Goal: Navigation & Orientation: Find specific page/section

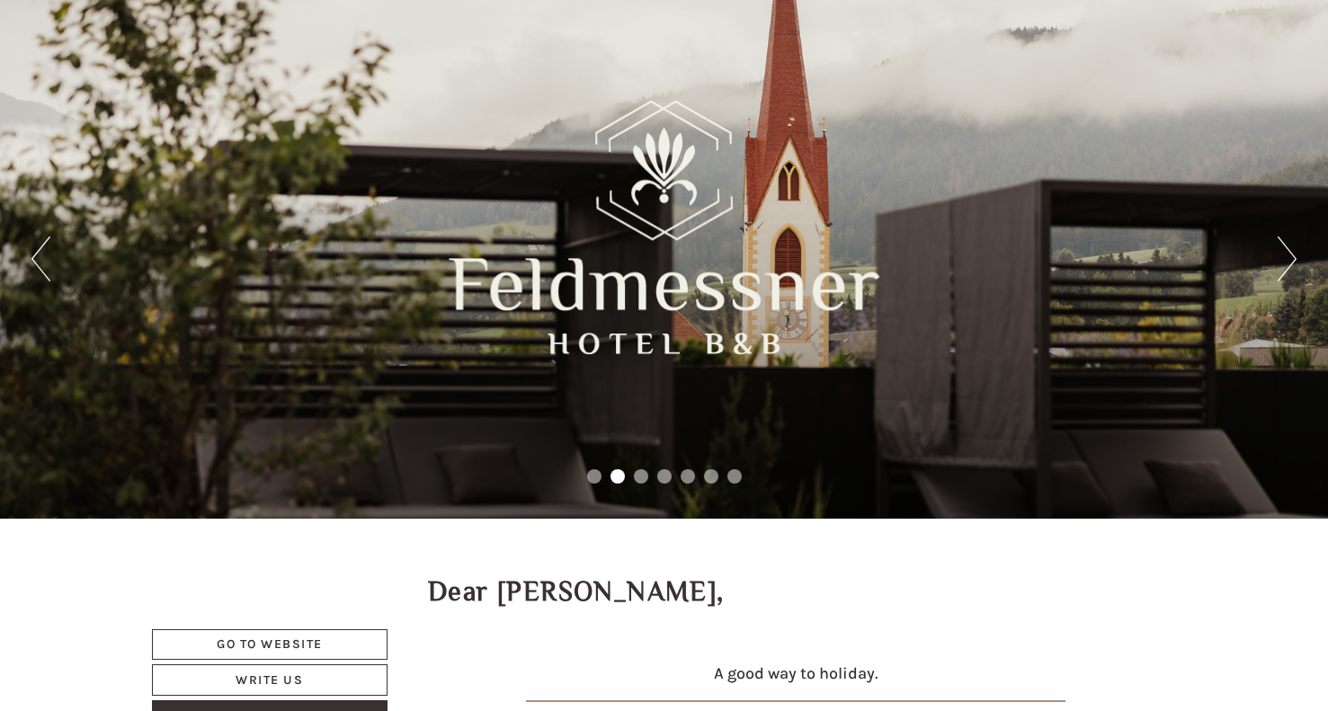
click at [584, 589] on h1 "Dear [PERSON_NAME]," at bounding box center [576, 592] width 297 height 30
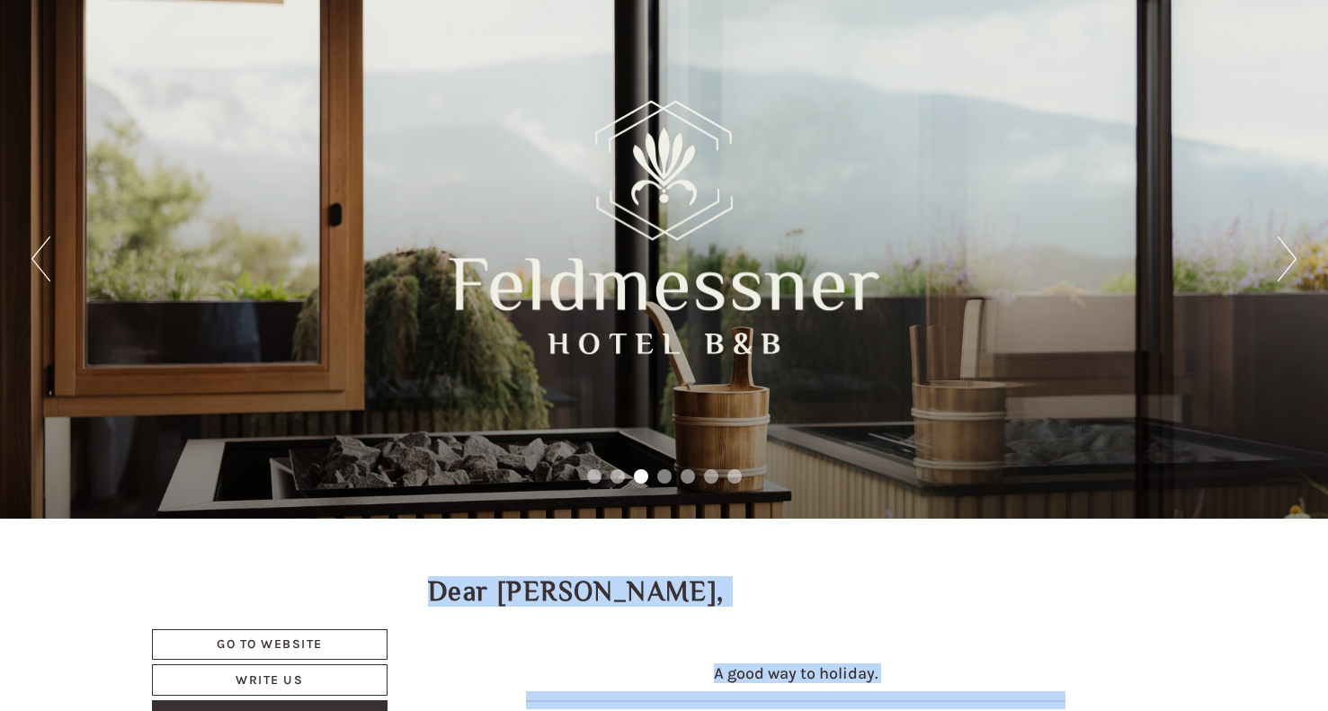
copy body "Previous Next 1 2 3 4 5 6 7 Dear [PERSON_NAME], A good way to holiday. Mountain…"
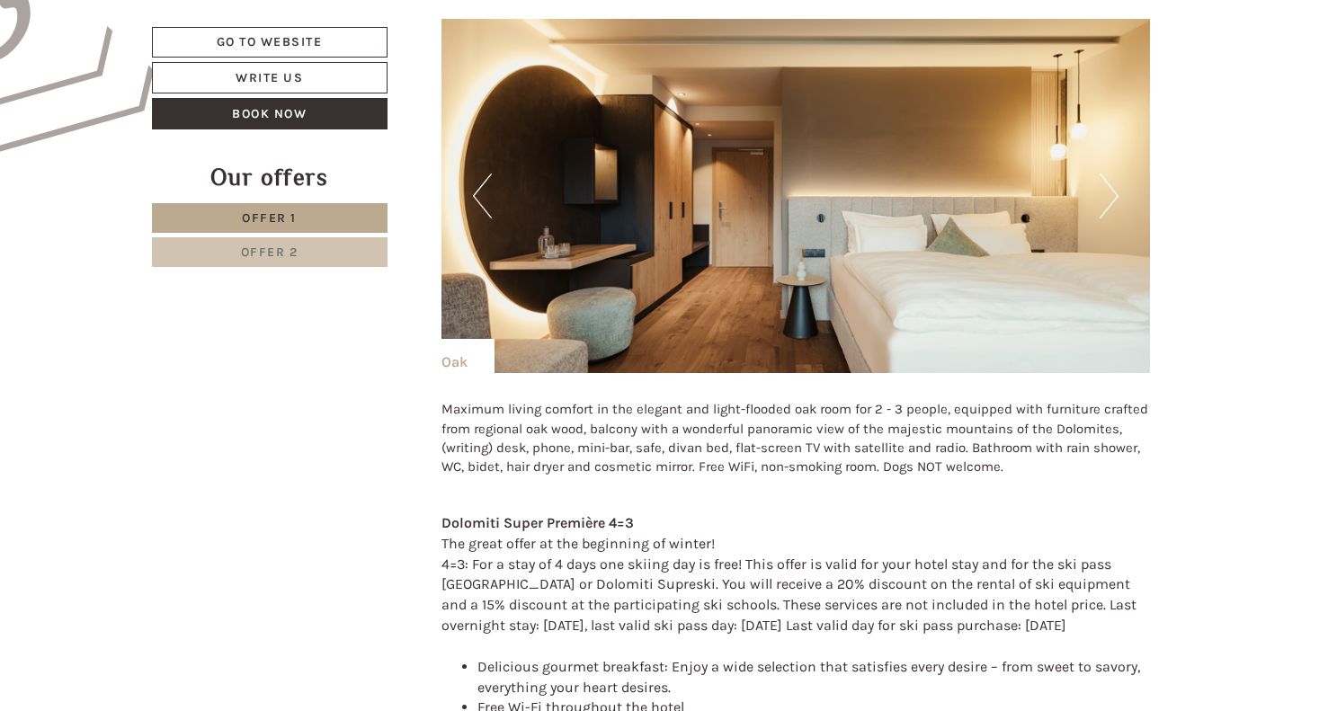
scroll to position [1309, 0]
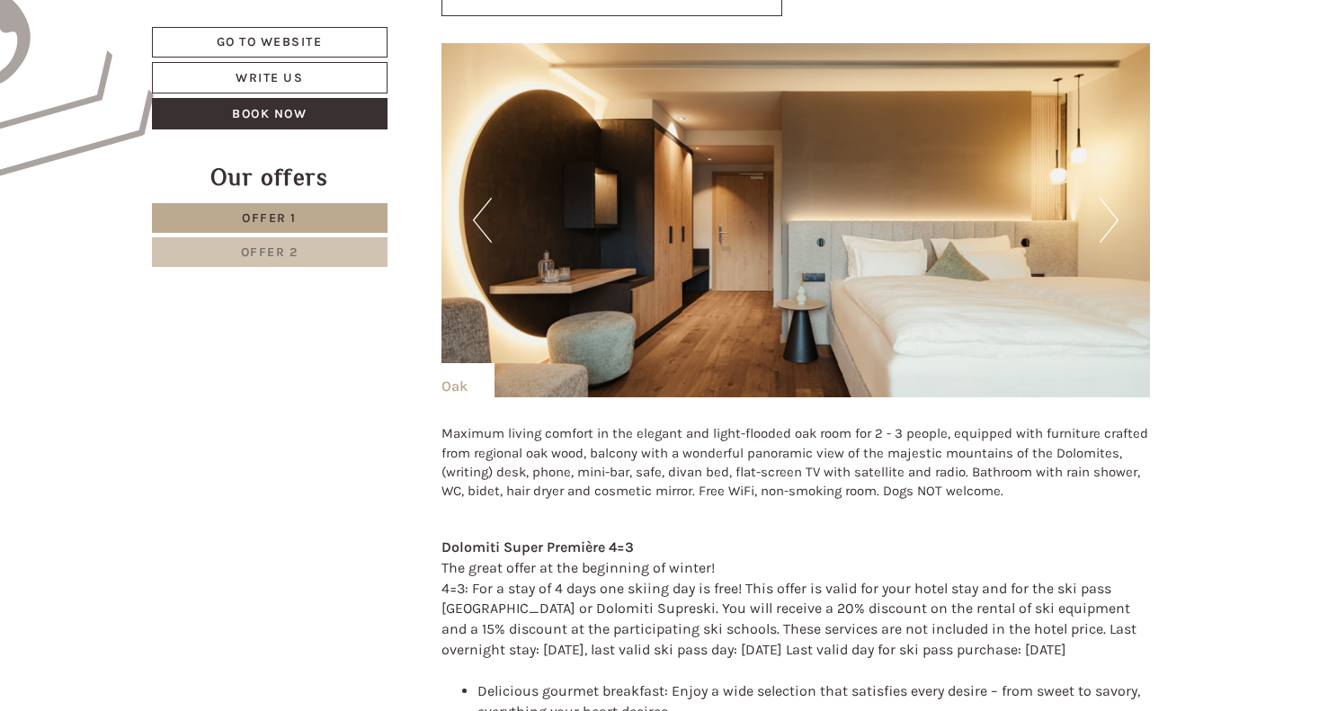
click at [1112, 201] on button "Next" at bounding box center [1109, 220] width 19 height 45
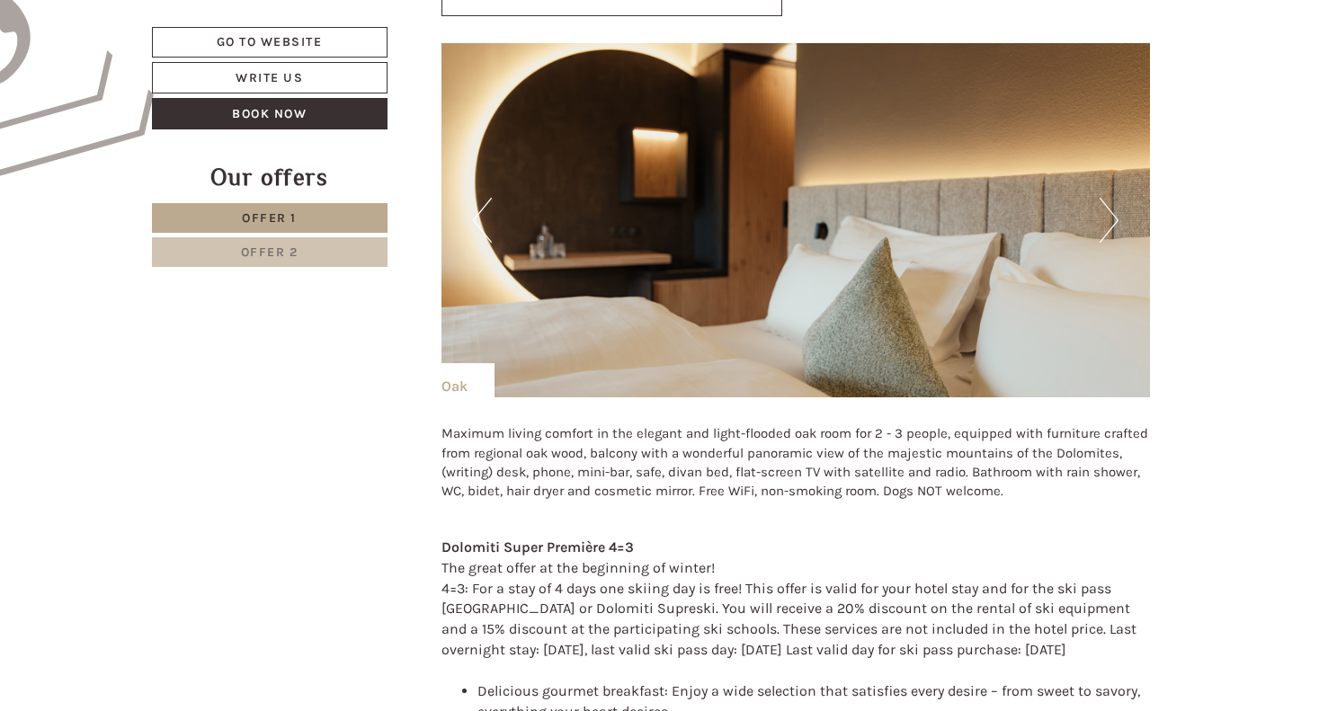
click at [1112, 201] on button "Next" at bounding box center [1109, 220] width 19 height 45
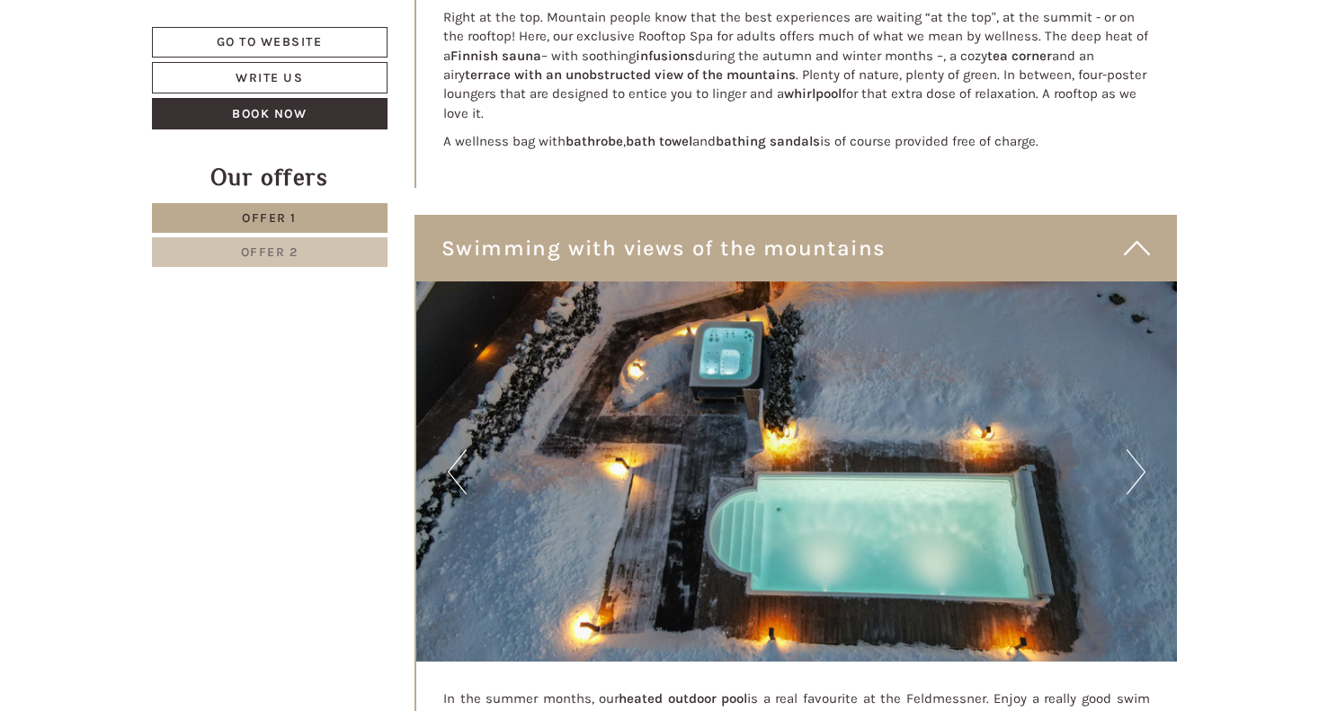
scroll to position [7293, 0]
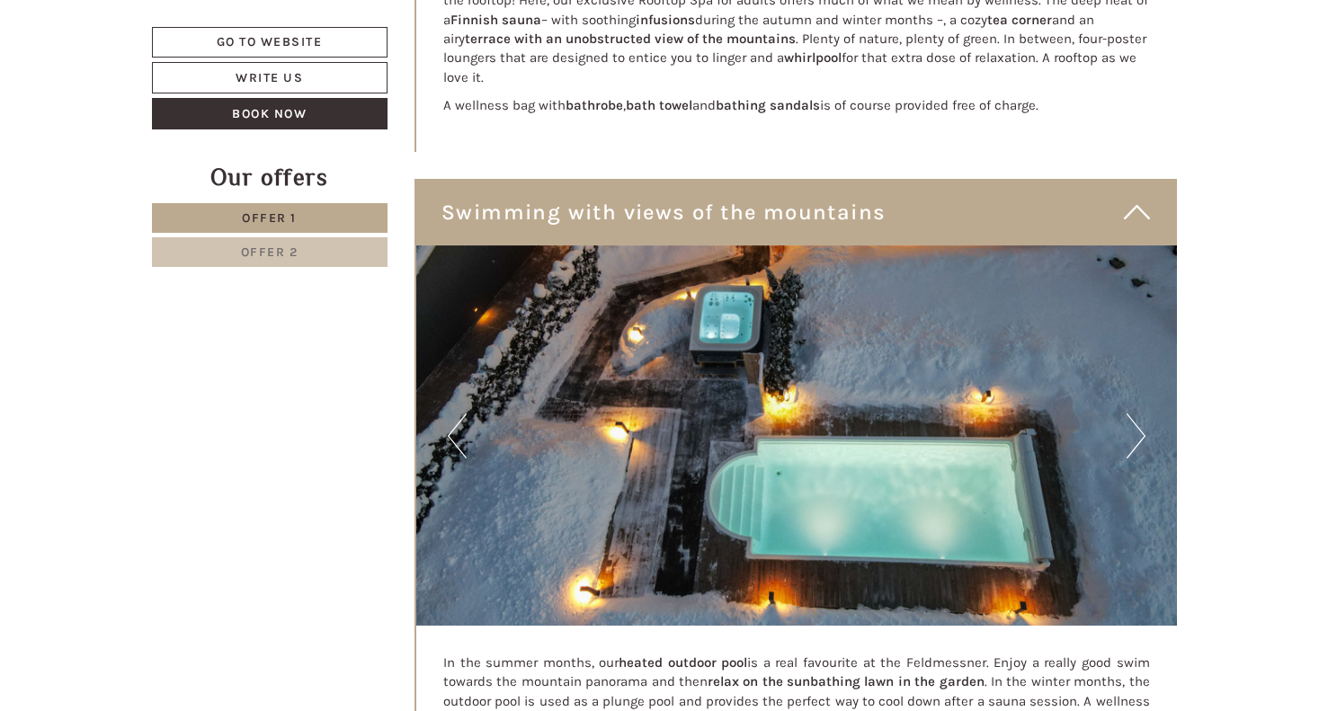
click at [1134, 414] on button "Next" at bounding box center [1136, 436] width 19 height 45
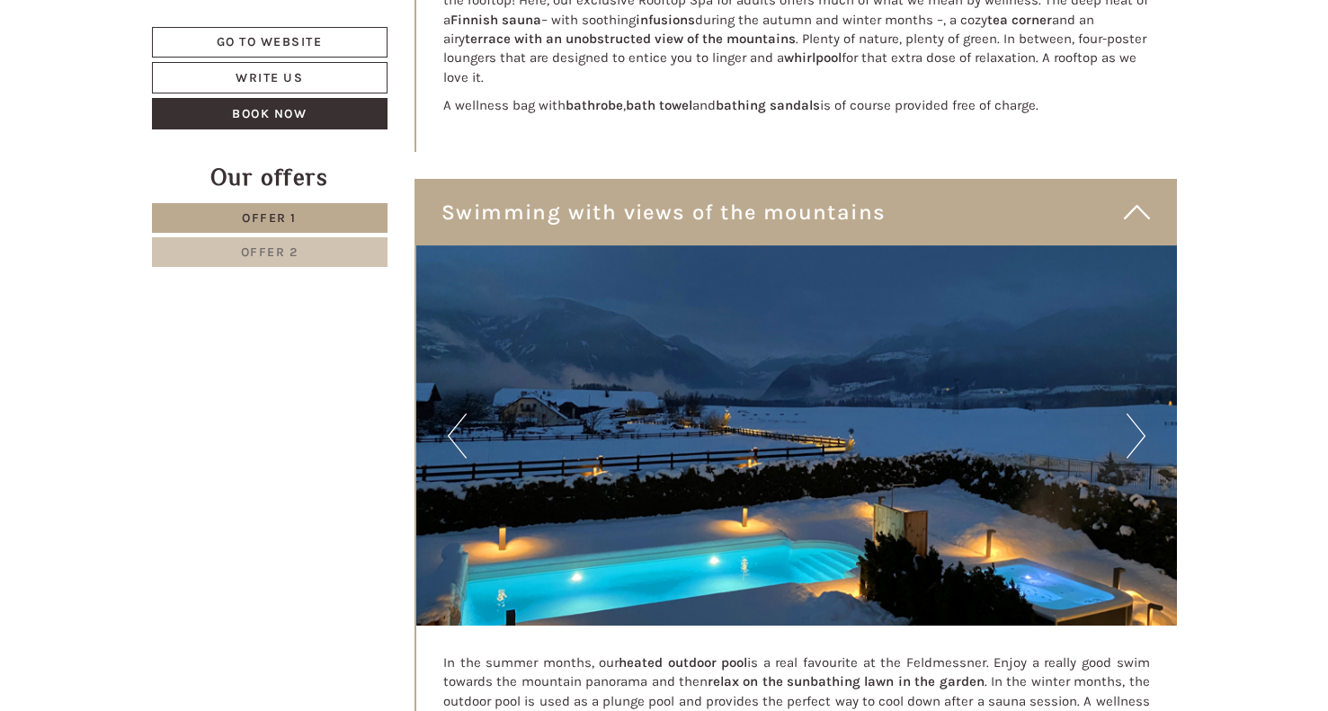
click at [1134, 414] on button "Next" at bounding box center [1136, 436] width 19 height 45
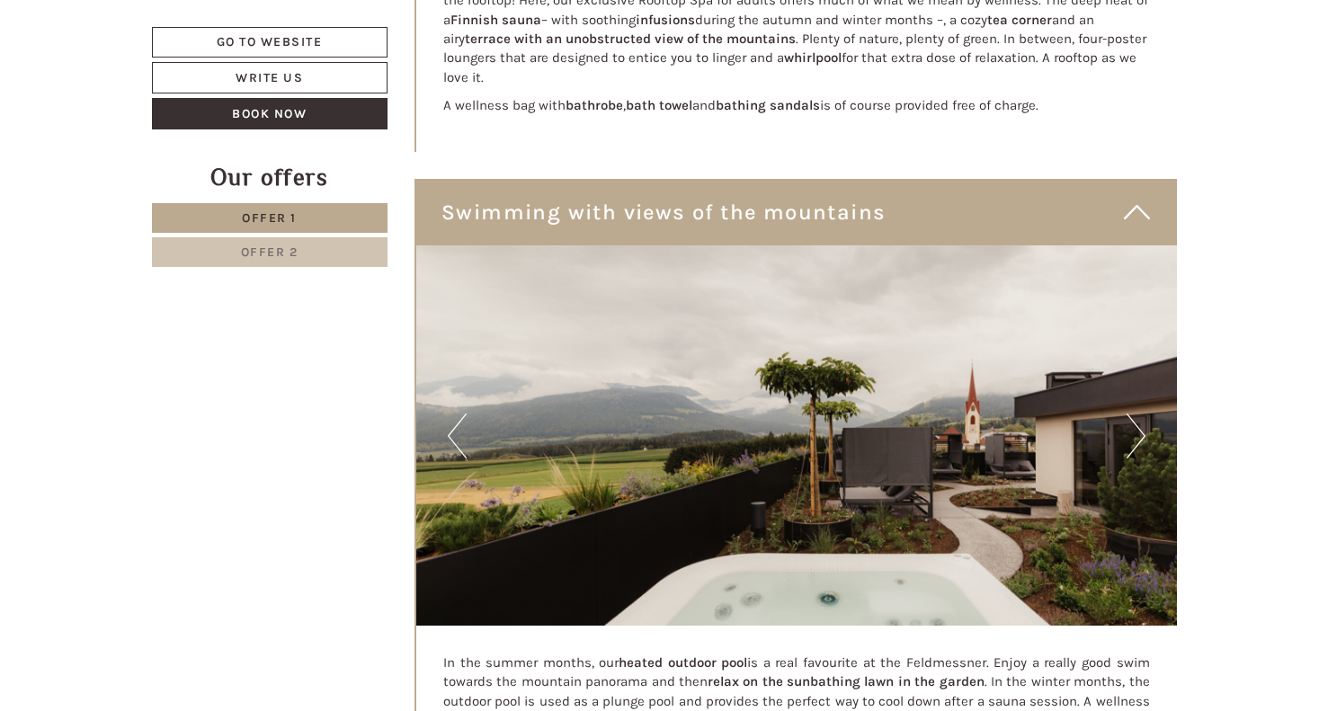
click at [1134, 414] on button "Next" at bounding box center [1136, 436] width 19 height 45
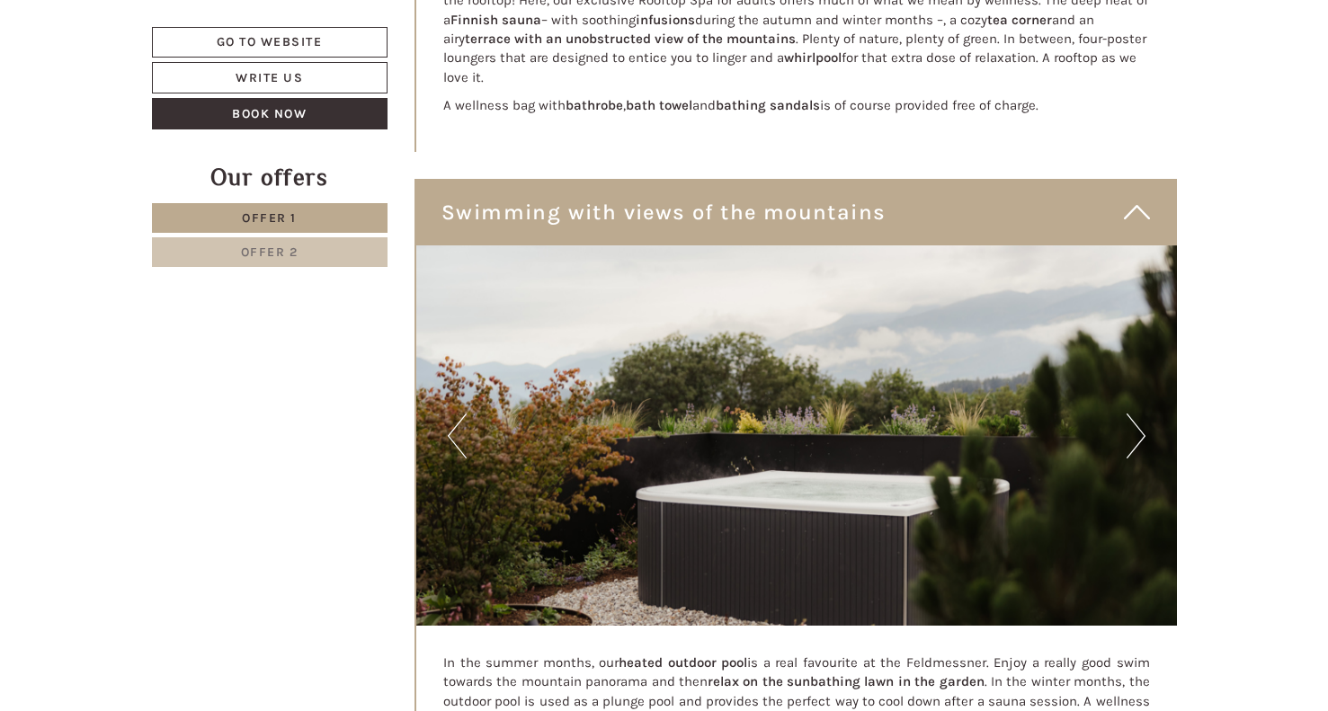
click at [1134, 414] on button "Next" at bounding box center [1136, 436] width 19 height 45
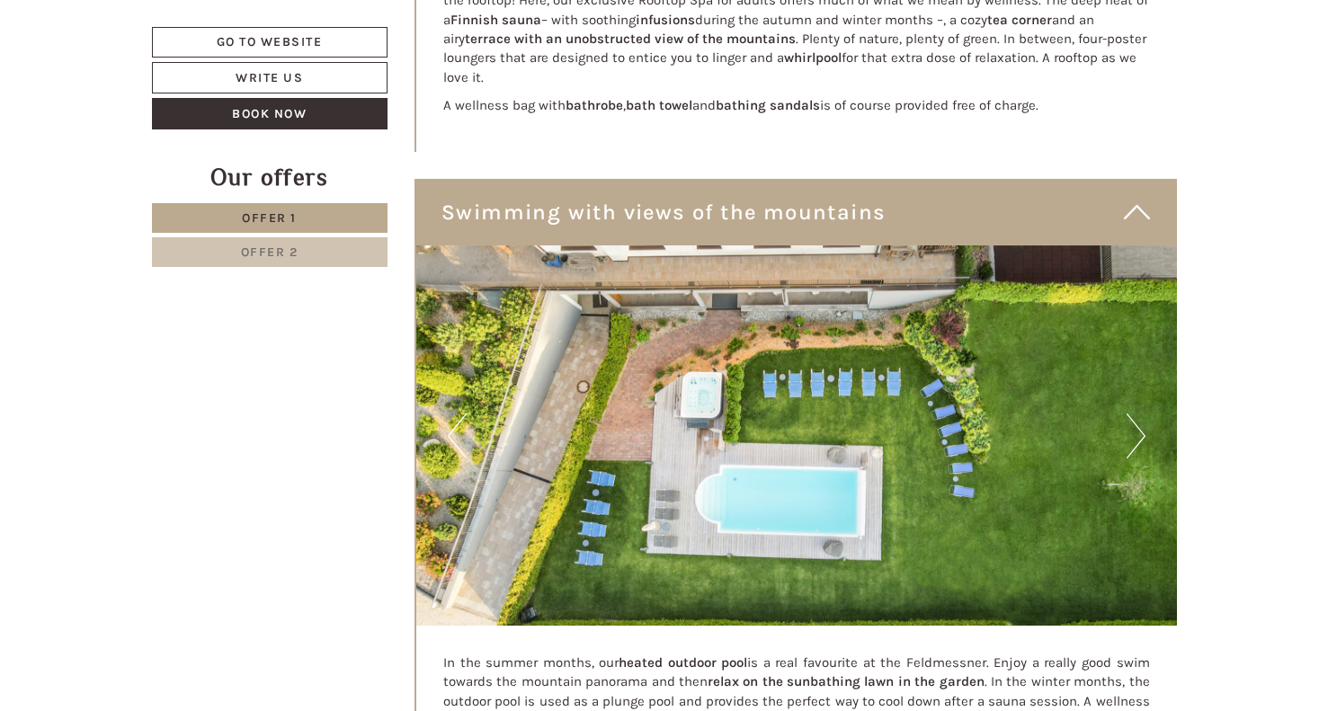
click at [1134, 414] on button "Next" at bounding box center [1136, 436] width 19 height 45
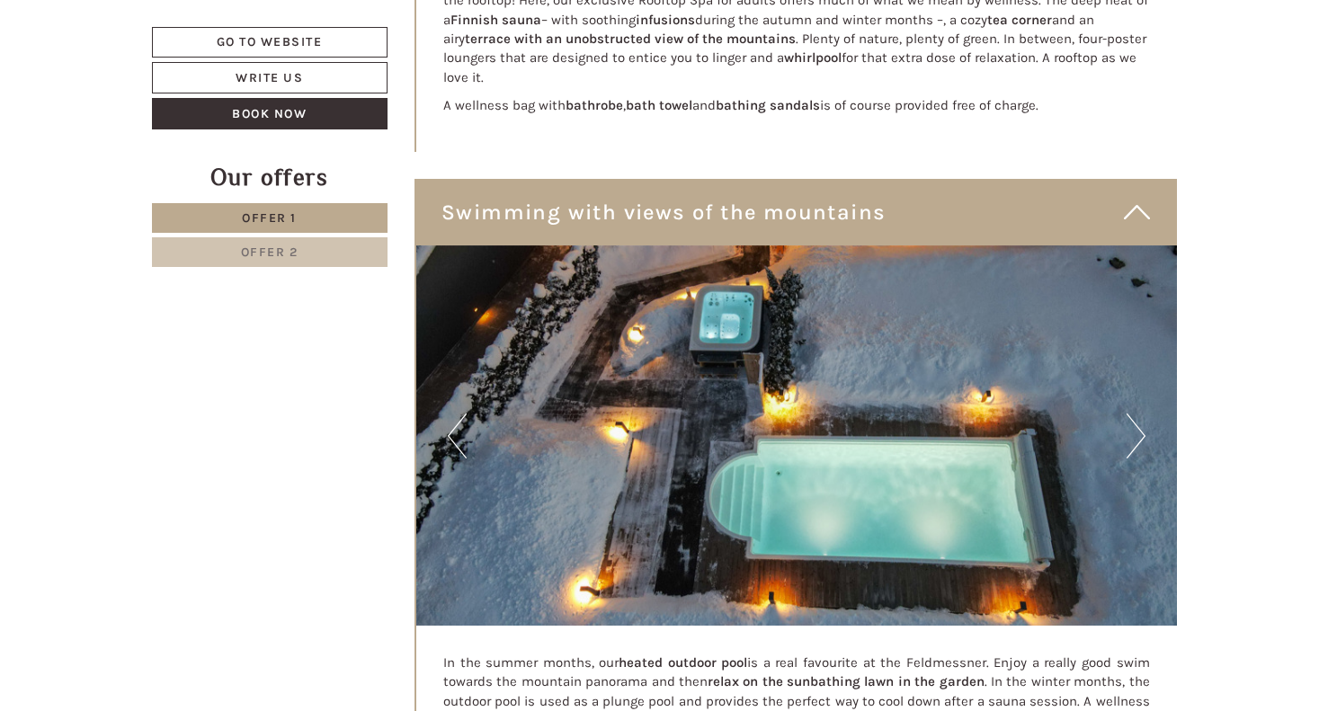
click at [1134, 414] on button "Next" at bounding box center [1136, 436] width 19 height 45
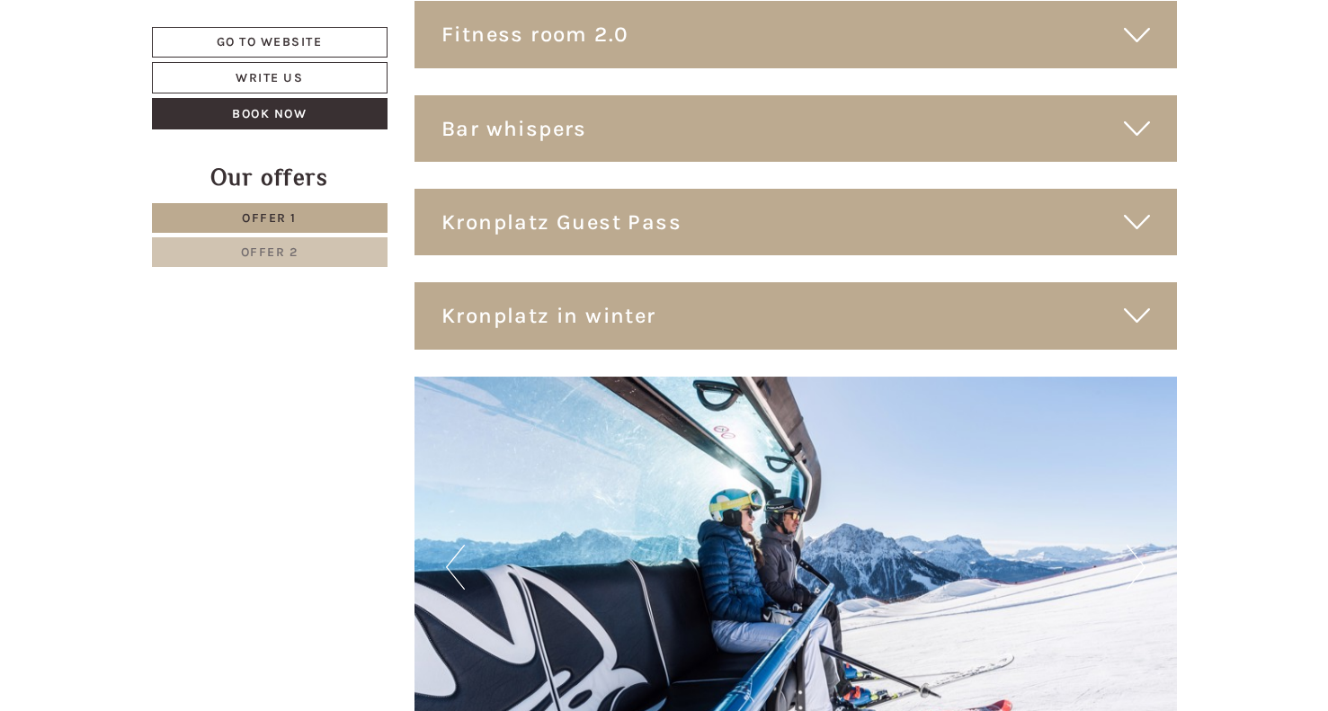
scroll to position [8374, 0]
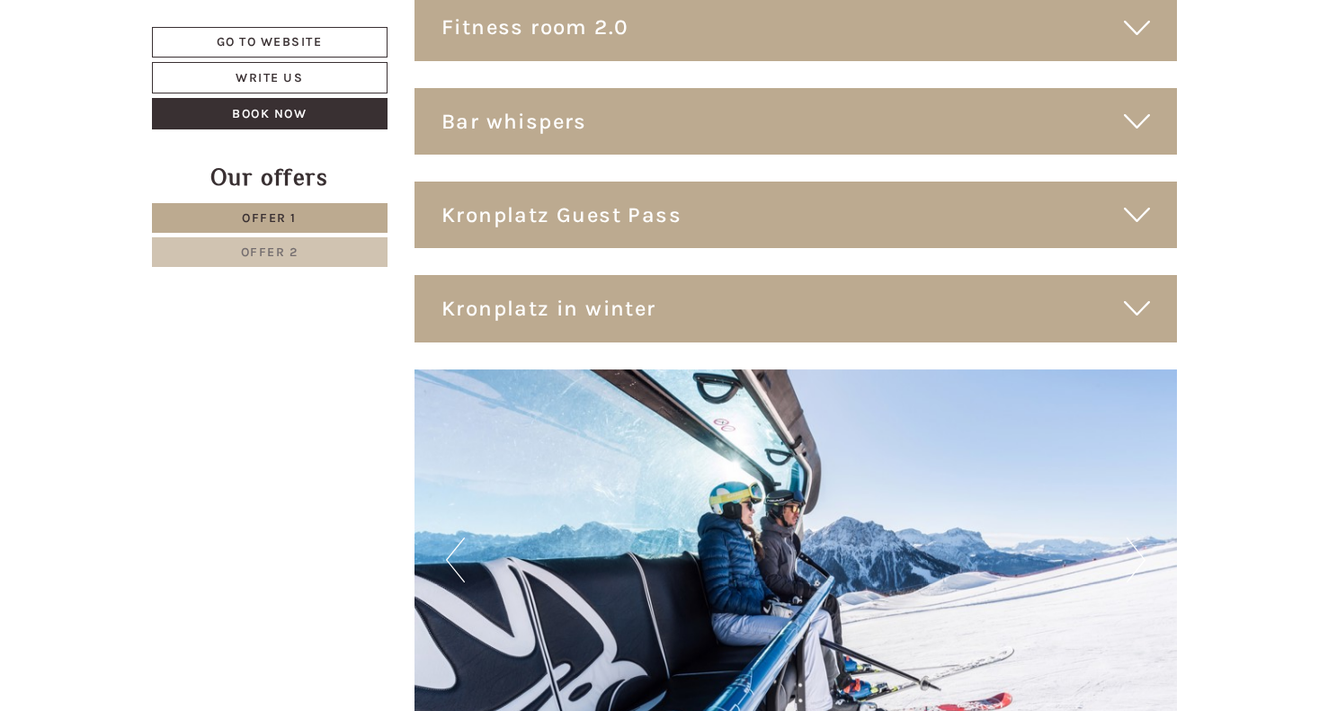
click at [609, 182] on div "Kronplatz Guest Pass" at bounding box center [796, 215] width 762 height 67
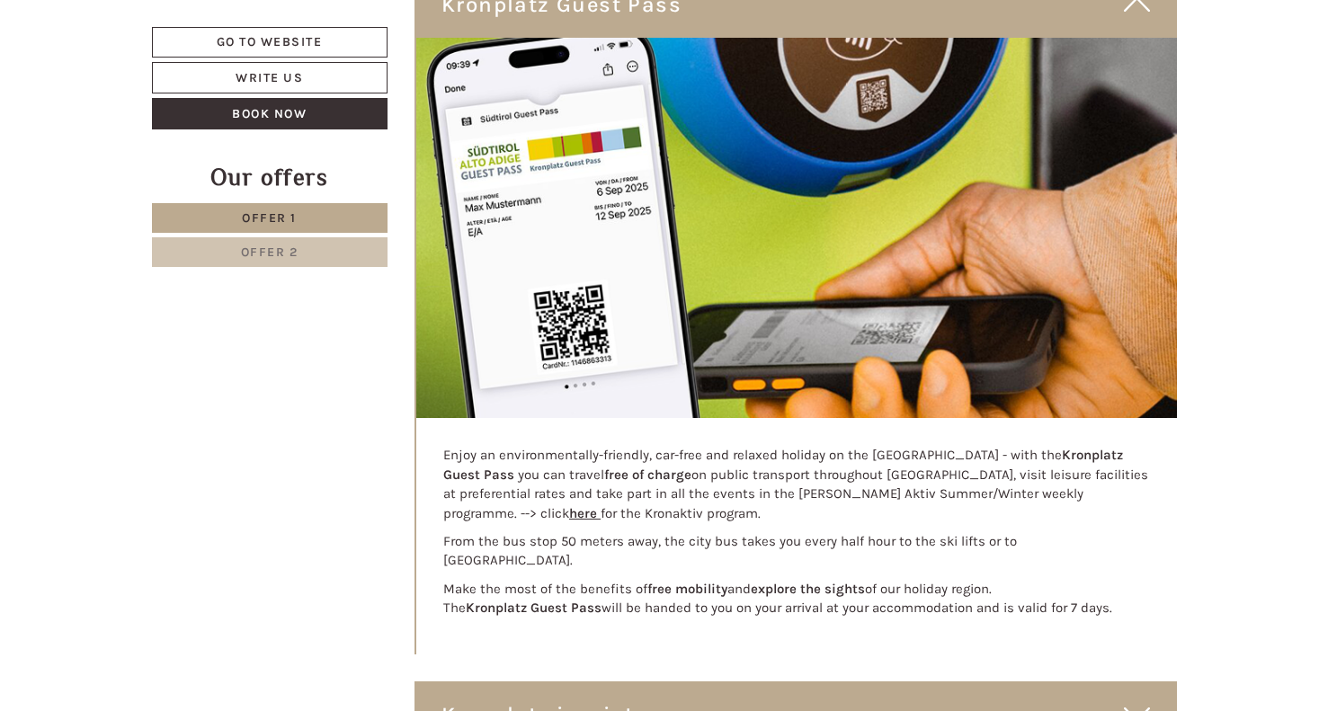
scroll to position [8586, 0]
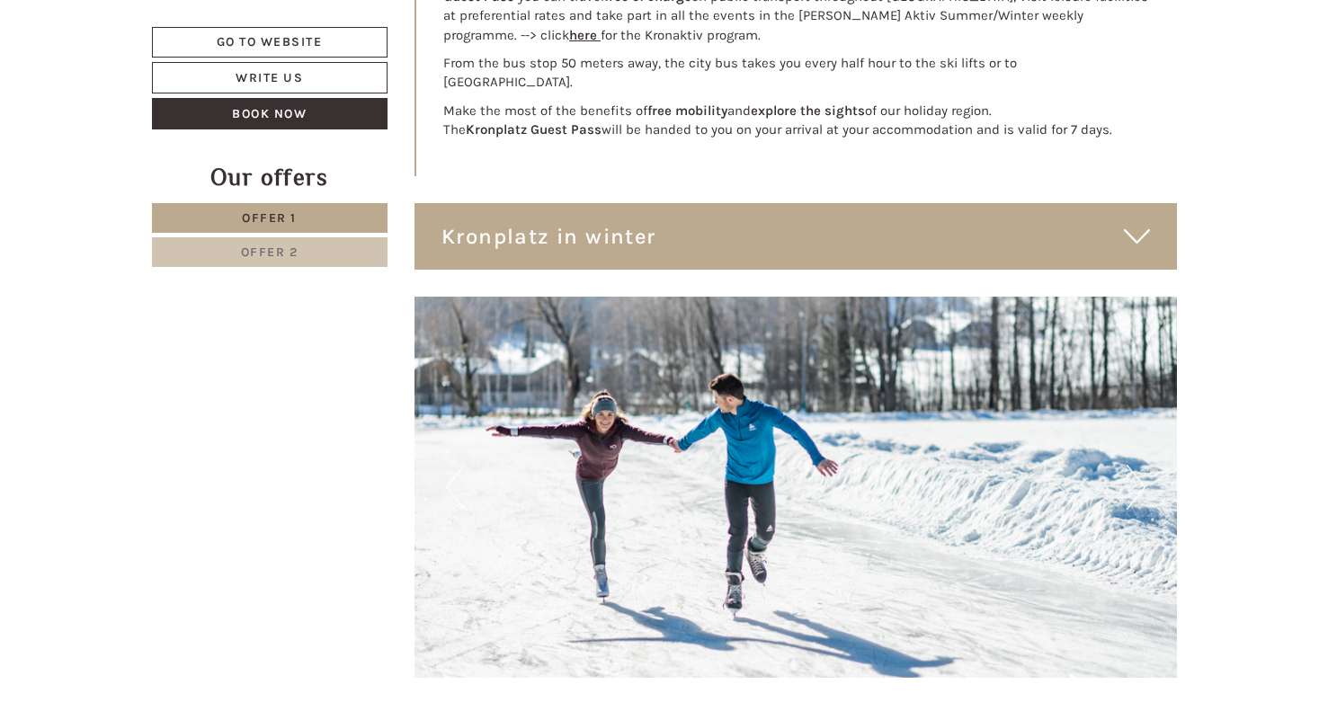
click at [609, 203] on div "Kronplatz in winter" at bounding box center [796, 236] width 762 height 67
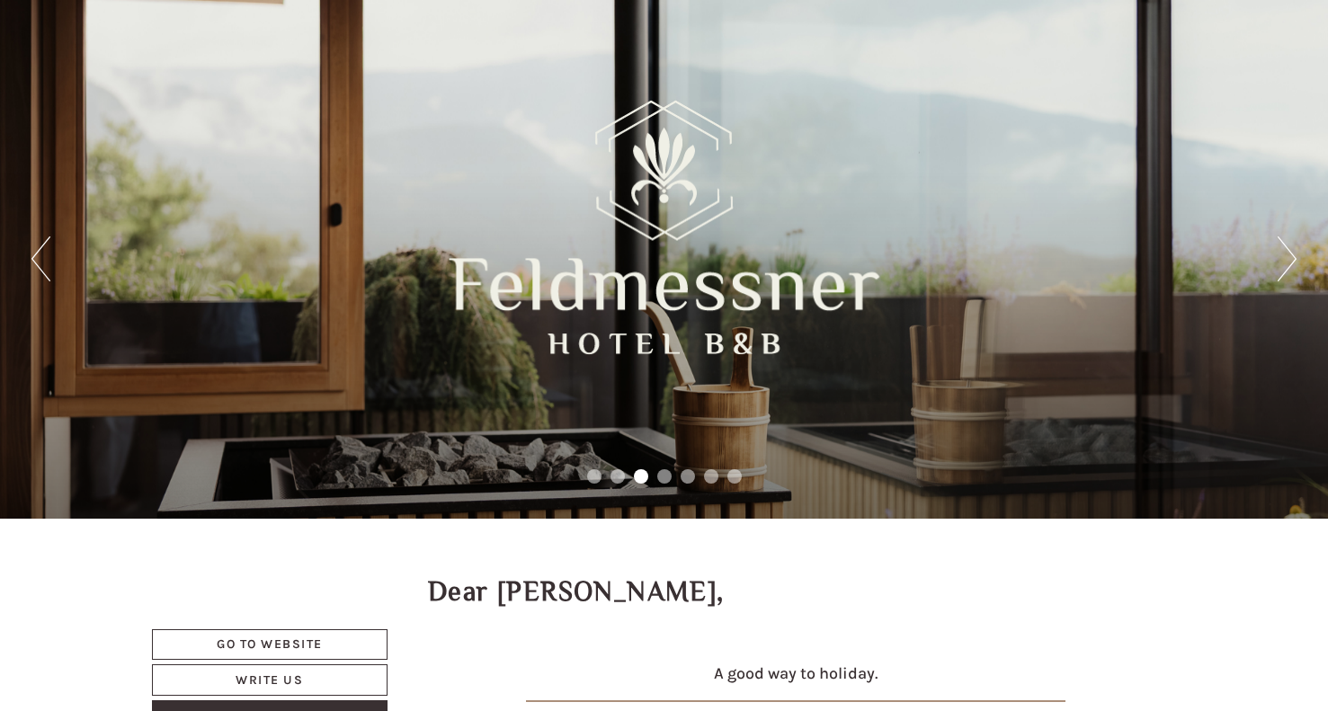
scroll to position [0, 0]
